Goal: Find specific page/section: Find specific page/section

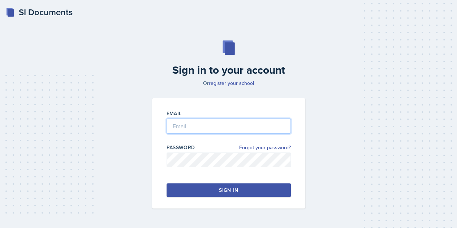
type input "[EMAIL_ADDRESS][DOMAIN_NAME]"
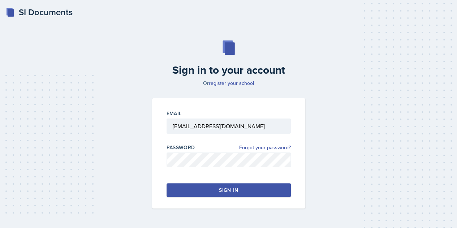
click at [247, 193] on button "Sign in" at bounding box center [228, 190] width 124 height 14
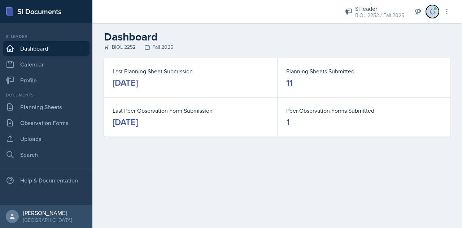
click at [428, 14] on button at bounding box center [432, 11] width 13 height 13
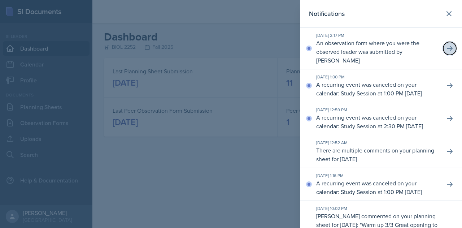
click at [446, 45] on icon at bounding box center [449, 48] width 7 height 7
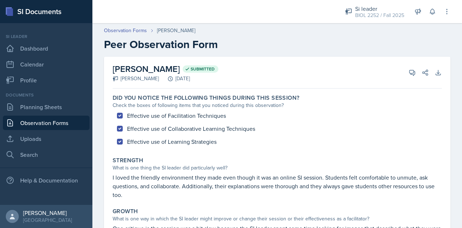
click at [64, 121] on link "Observation Forms" at bounding box center [46, 123] width 87 height 14
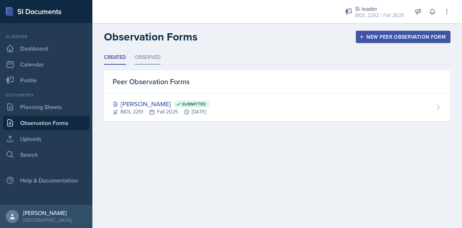
click at [146, 55] on li "Observed" at bounding box center [148, 58] width 26 height 14
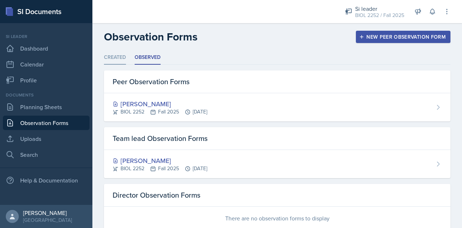
click at [118, 53] on li "Created" at bounding box center [115, 58] width 22 height 14
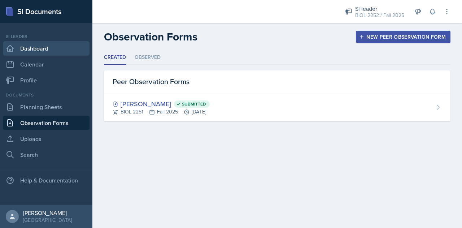
click at [51, 42] on link "Dashboard" at bounding box center [46, 48] width 87 height 14
